Goal: Task Accomplishment & Management: Manage account settings

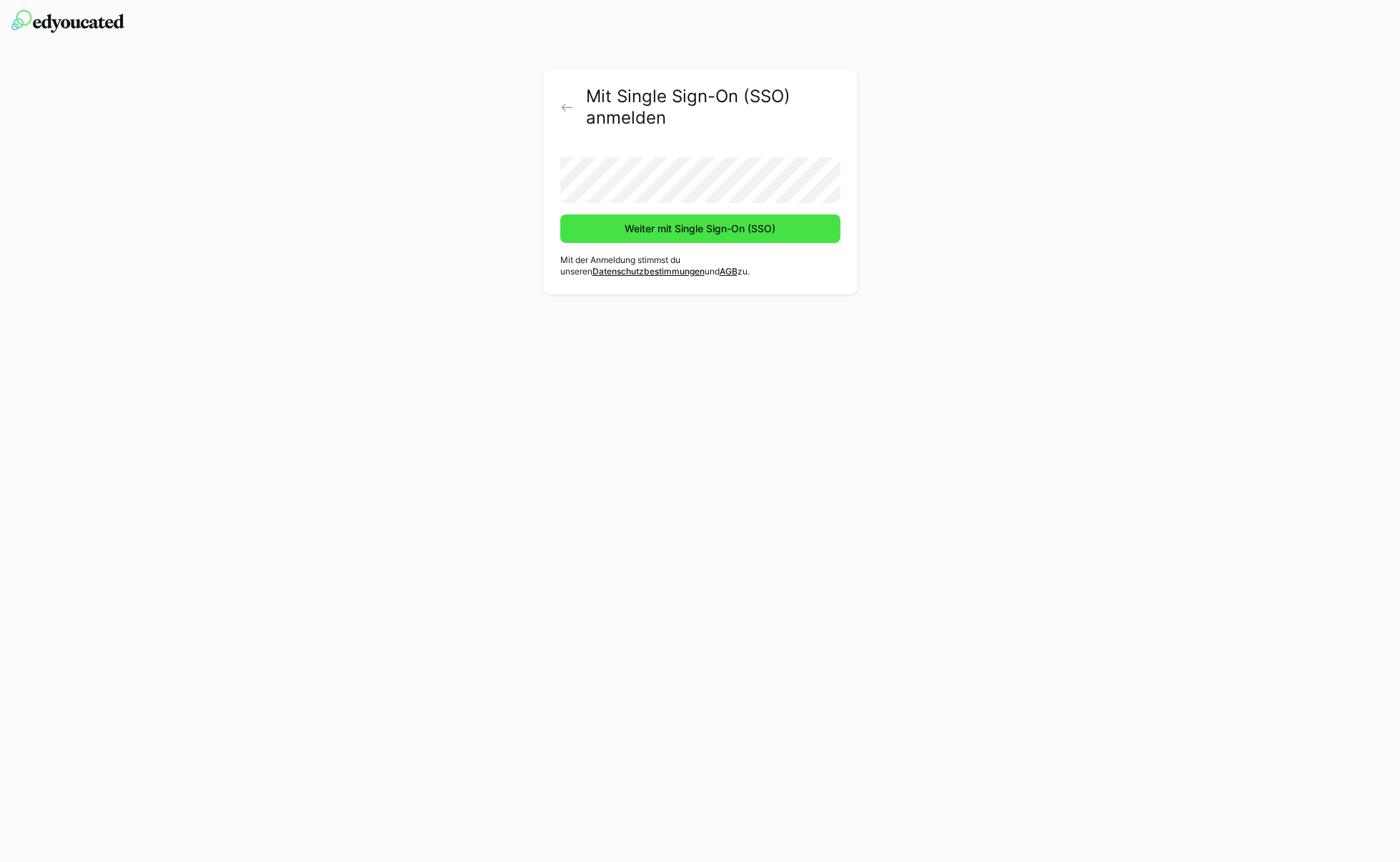
click at [696, 236] on span "Weiter mit Single Sign-On (SSO)" at bounding box center [700, 229] width 280 height 29
click at [560, 214] on button "Weiter mit Single Sign-On (SSO)" at bounding box center [700, 229] width 280 height 29
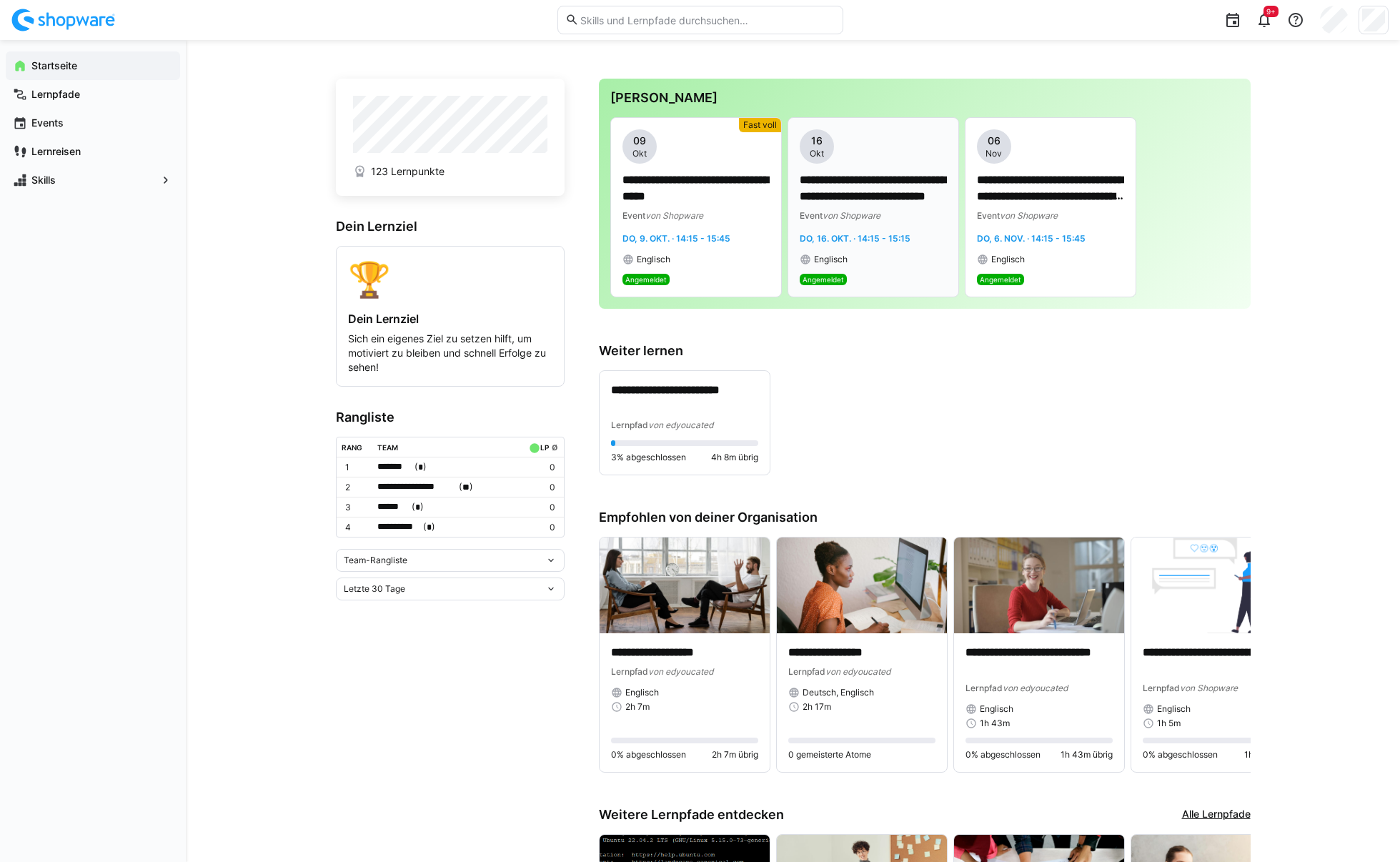
click at [907, 249] on div "**********" at bounding box center [874, 197] width 148 height 136
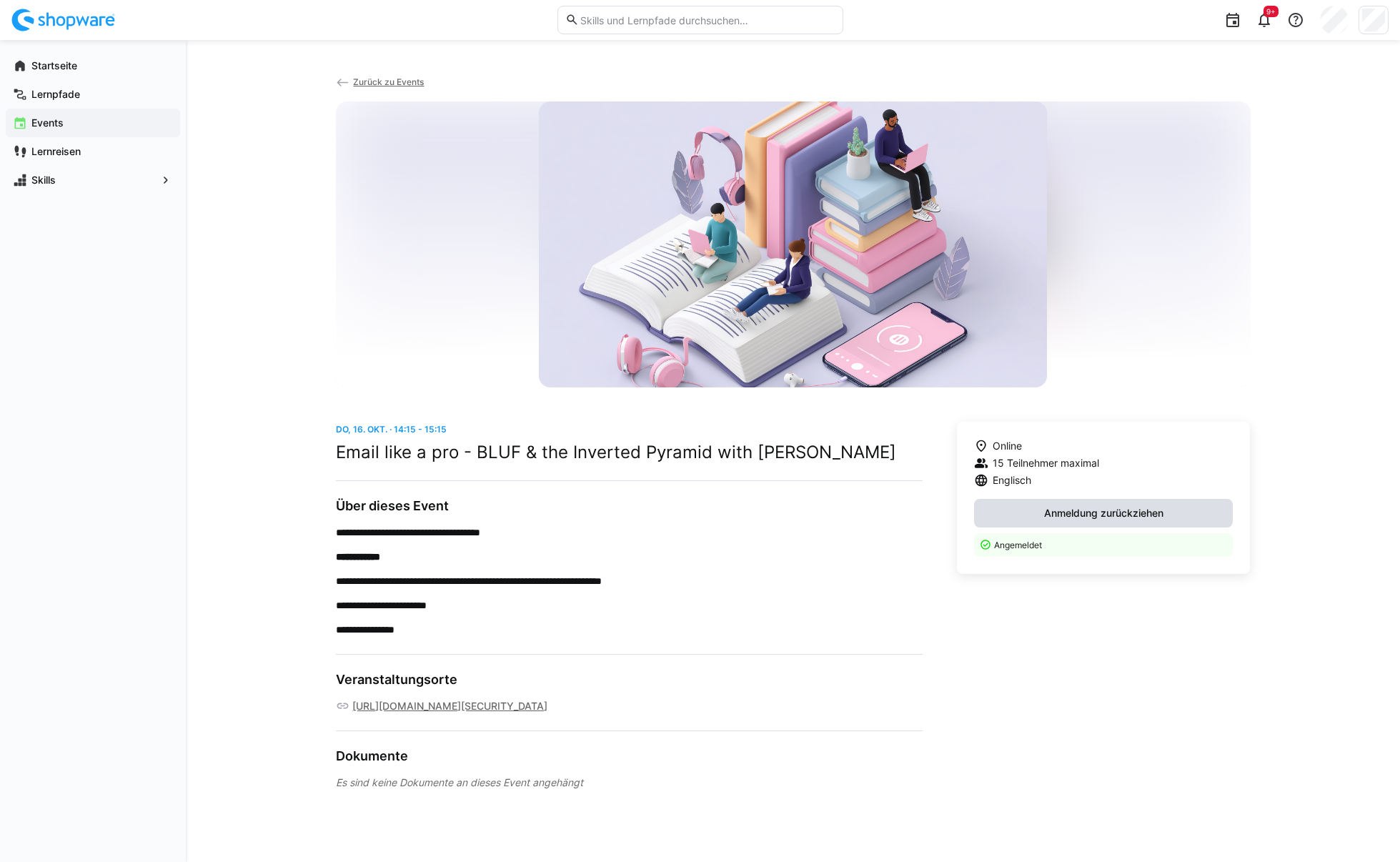
click at [1096, 518] on span "Anmeldung zurückziehen" at bounding box center [1104, 514] width 124 height 14
